Goal: Browse casually

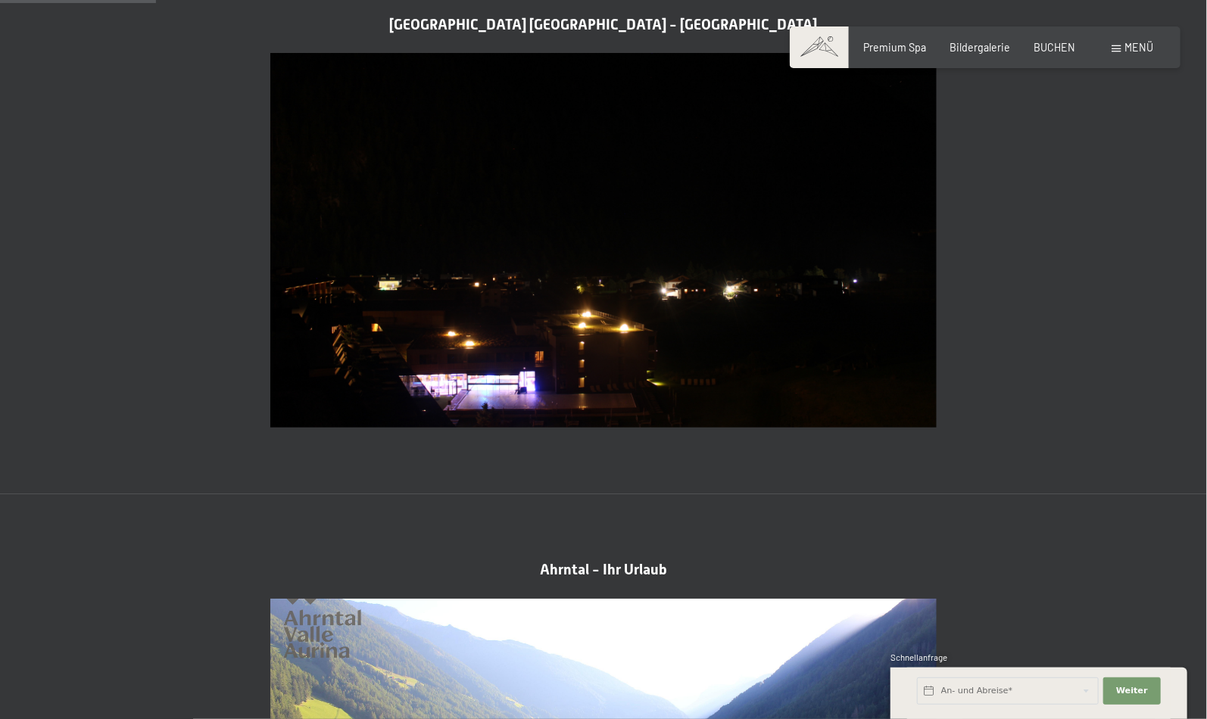
scroll to position [681, 0]
click at [504, 341] on img at bounding box center [603, 241] width 666 height 375
click at [391, 246] on img at bounding box center [603, 241] width 666 height 375
click at [368, 239] on img at bounding box center [603, 241] width 666 height 375
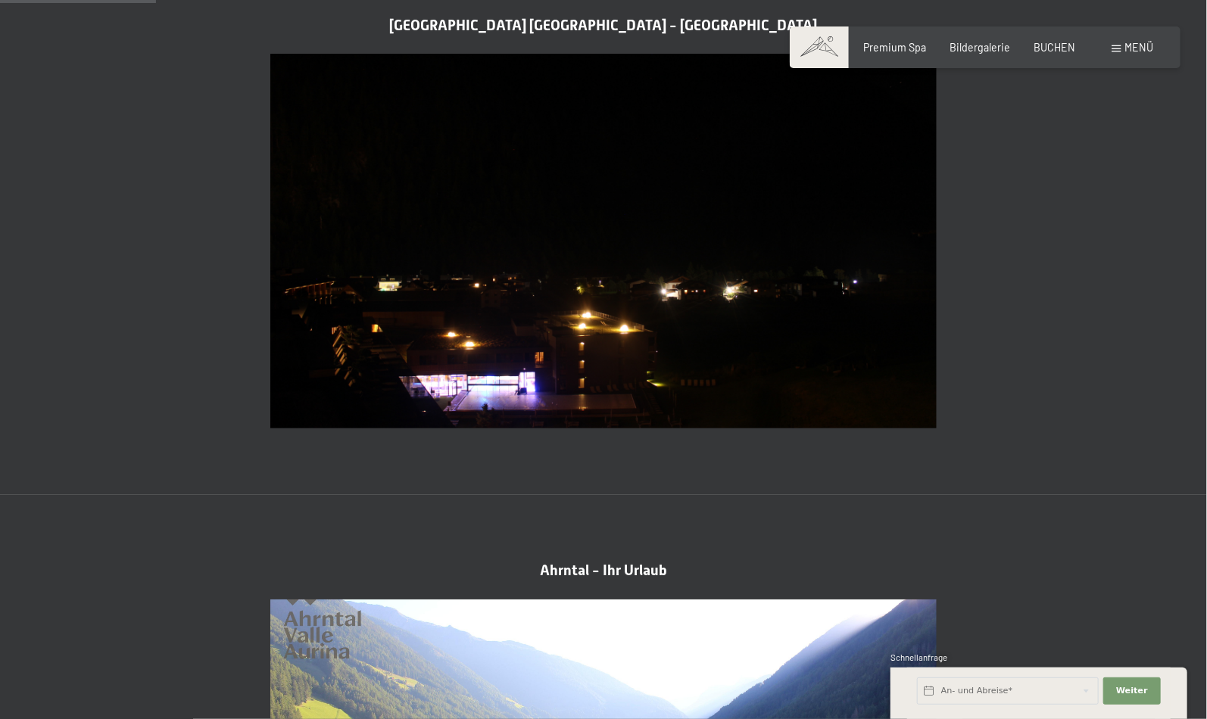
click at [372, 253] on img at bounding box center [603, 241] width 666 height 375
click at [369, 223] on img at bounding box center [603, 241] width 666 height 375
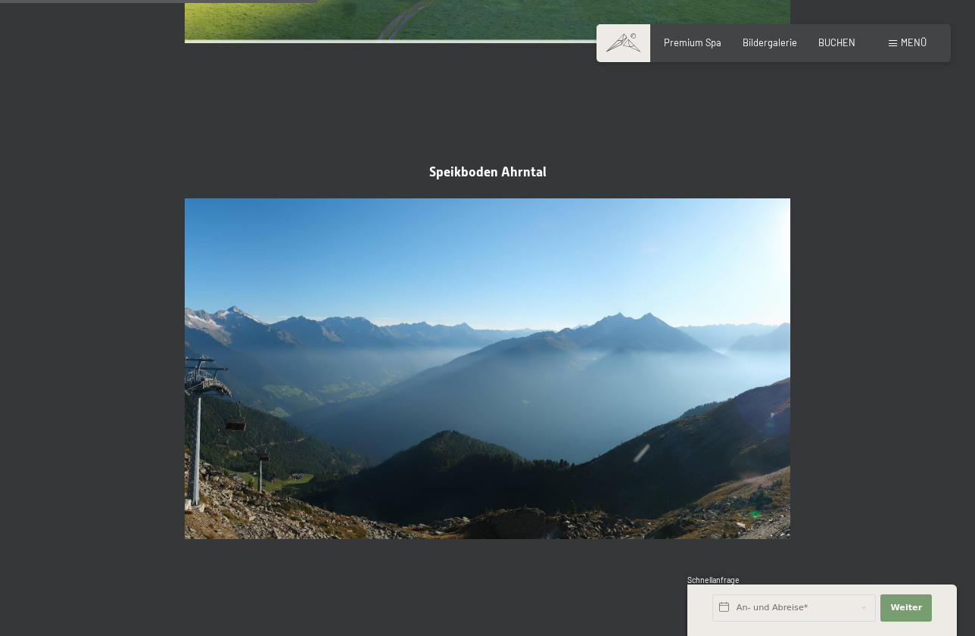
scroll to position [1514, 0]
